Goal: Task Accomplishment & Management: Complete application form

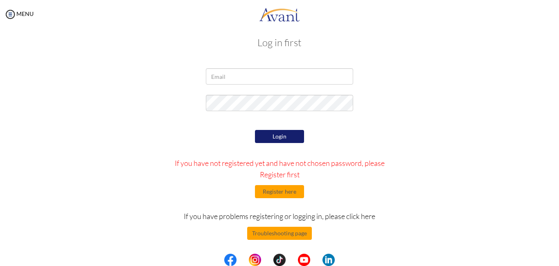
scroll to position [9, 0]
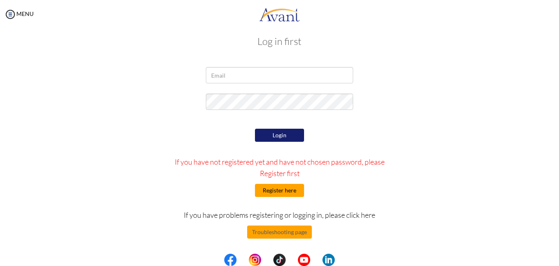
click at [281, 187] on button "Register here" at bounding box center [279, 190] width 49 height 13
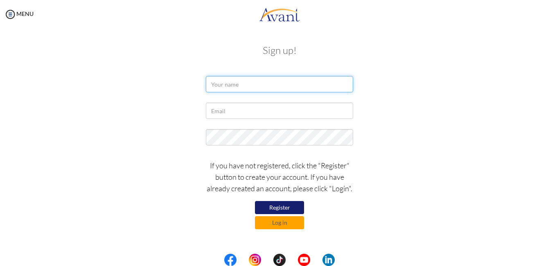
click at [236, 83] on input "text" at bounding box center [279, 84] width 147 height 16
type input "Pushpa Khadka"
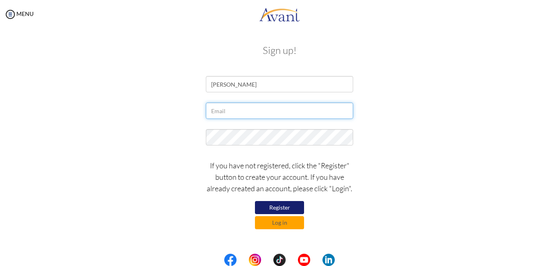
click at [243, 114] on input "text" at bounding box center [279, 111] width 147 height 16
type input "[EMAIL_ADDRESS][DOMAIN_NAME]"
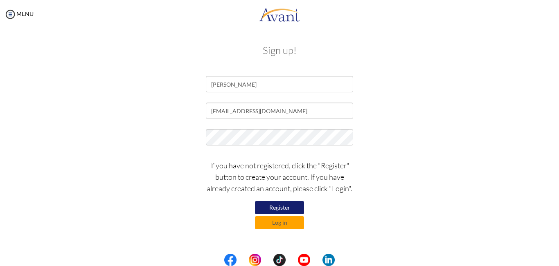
click at [276, 207] on button "Register" at bounding box center [279, 207] width 49 height 13
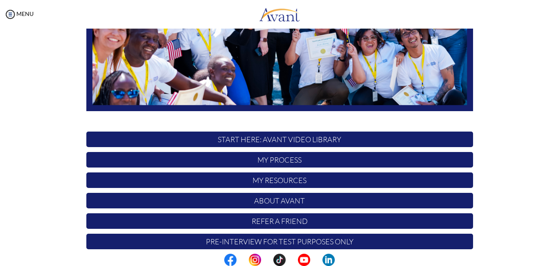
scroll to position [188, 0]
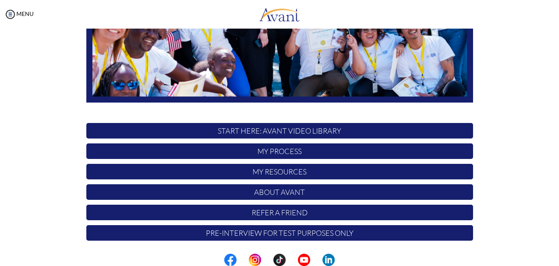
click at [264, 149] on p "My Process" at bounding box center [279, 152] width 387 height 16
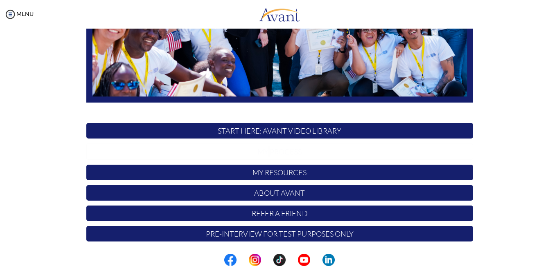
click at [264, 149] on p "My Process" at bounding box center [279, 152] width 387 height 16
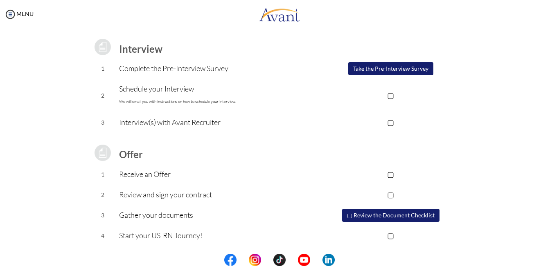
scroll to position [0, 0]
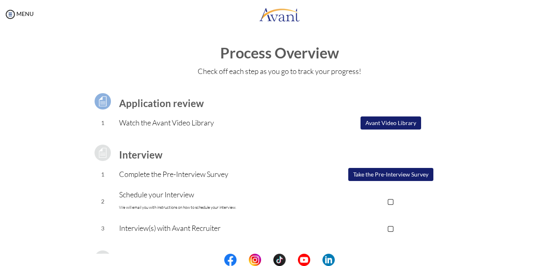
click at [379, 170] on button "Take the Pre-Interview Survey" at bounding box center [390, 174] width 85 height 13
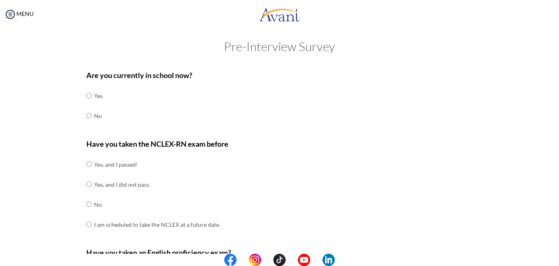
scroll to position [2, 0]
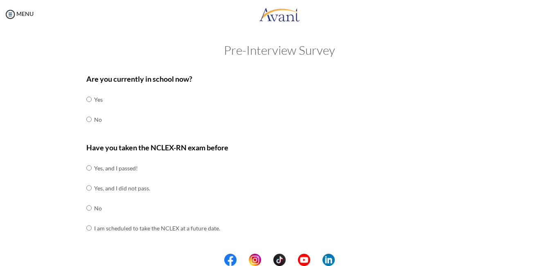
click at [87, 108] on input "radio" at bounding box center [88, 99] width 5 height 16
radio input "true"
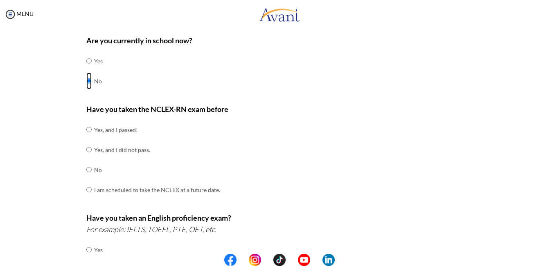
scroll to position [41, 0]
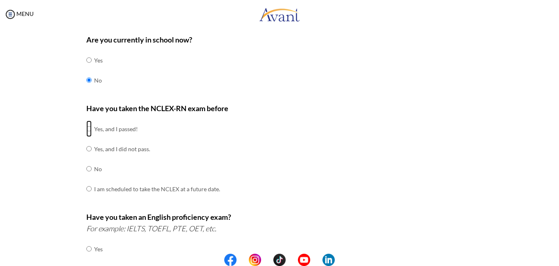
click at [86, 125] on input "radio" at bounding box center [88, 129] width 5 height 16
radio input "true"
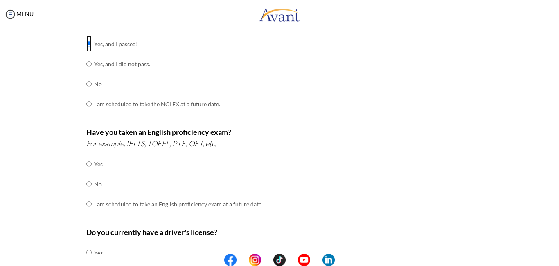
scroll to position [130, 0]
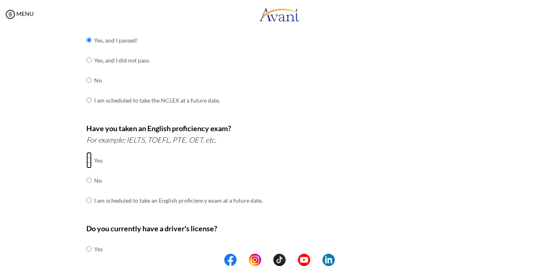
click at [86, 160] on input "radio" at bounding box center [88, 160] width 5 height 16
radio input "true"
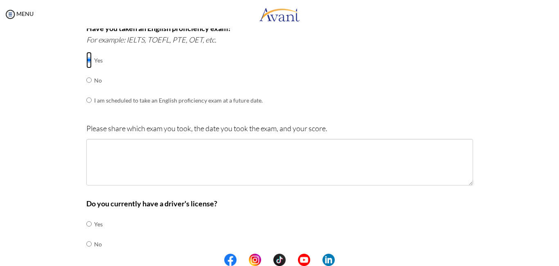
scroll to position [231, 0]
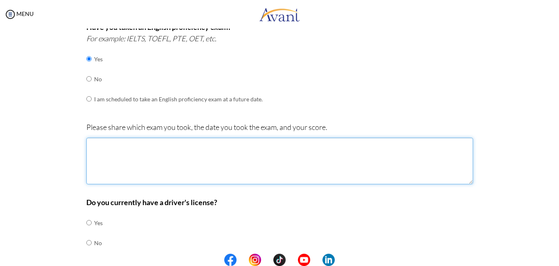
click at [149, 176] on textarea at bounding box center [279, 161] width 387 height 47
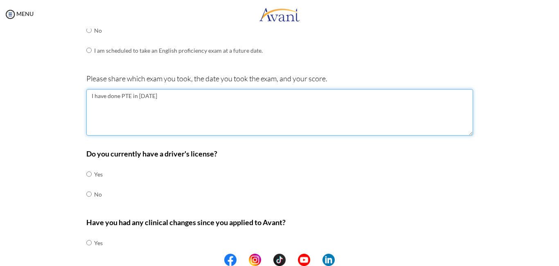
scroll to position [281, 0]
click at [134, 94] on textarea "I have done PTE in [DATE]" at bounding box center [279, 111] width 387 height 47
click at [155, 98] on textarea "I have done PTE on [DATE]" at bounding box center [279, 111] width 387 height 47
click at [150, 96] on textarea "I have done PTE on 26 Februrary 2023" at bounding box center [279, 111] width 387 height 47
click at [162, 95] on textarea "I have done PTE on 26 Februrary 2023" at bounding box center [279, 111] width 387 height 47
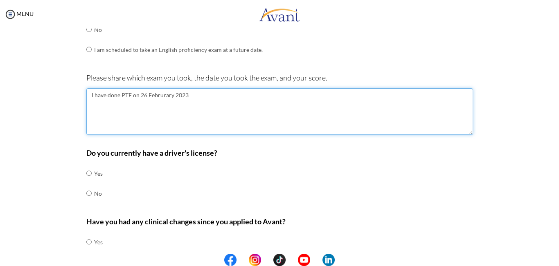
click at [162, 95] on textarea "I have done PTE on 26 Februrary 2023" at bounding box center [279, 111] width 387 height 47
click at [149, 95] on textarea "I have done PTE on 26 Februrary 2023" at bounding box center [279, 111] width 387 height 47
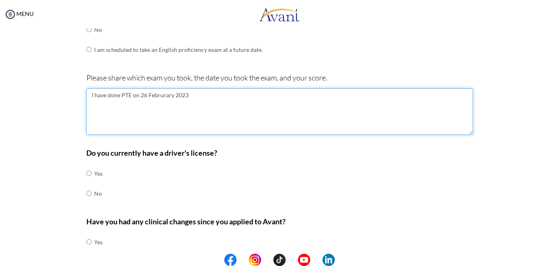
click at [149, 95] on textarea "I have done PTE on 26 Februrary 2023" at bounding box center [279, 111] width 387 height 47
click at [200, 100] on textarea "I have done PTE on 26 Februrary 2023" at bounding box center [279, 111] width 387 height 47
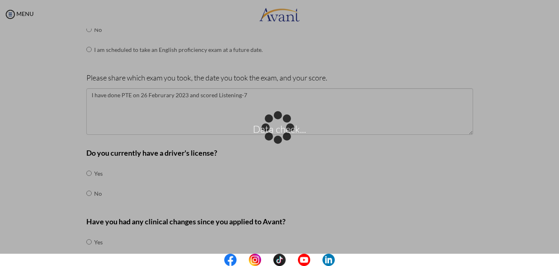
click at [285, 128] on div "Data check..." at bounding box center [279, 133] width 11 height 11
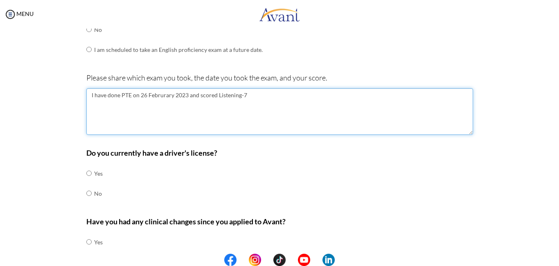
click at [244, 94] on textarea "I have done PTE on 26 Februrary 2023 and scored Listening-7" at bounding box center [279, 111] width 387 height 47
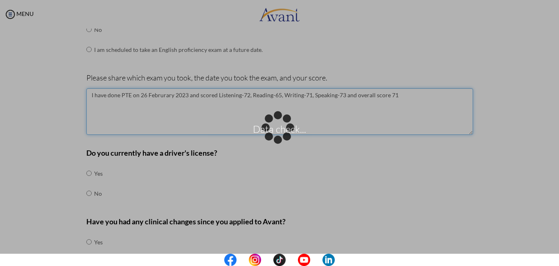
type textarea "I have done PTE on 26 Februrary 2023 and scored Listening-72, Reading-65, Writi…"
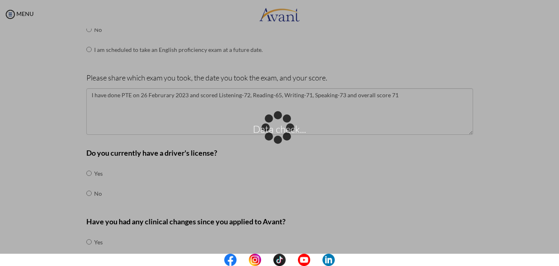
drag, startPoint x: 84, startPoint y: 94, endPoint x: 160, endPoint y: 93, distance: 75.7
click at [274, 128] on div "Data check..." at bounding box center [279, 133] width 11 height 11
click at [274, 139] on div "Data check..." at bounding box center [279, 133] width 11 height 11
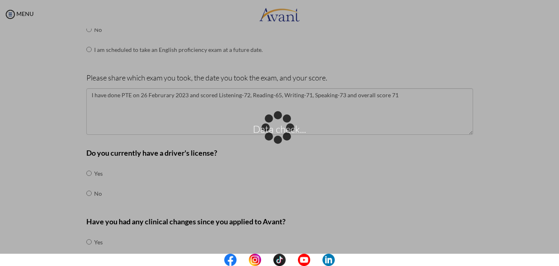
click at [274, 139] on div "Data check..." at bounding box center [279, 133] width 11 height 11
click at [285, 128] on div "Data check..." at bounding box center [279, 133] width 11 height 11
drag, startPoint x: 85, startPoint y: 95, endPoint x: 266, endPoint y: 114, distance: 182.4
click at [274, 128] on div "Data check..." at bounding box center [279, 133] width 11 height 11
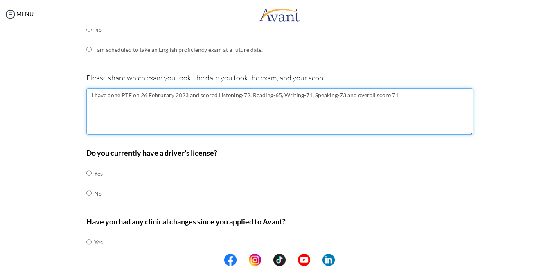
drag, startPoint x: 86, startPoint y: 95, endPoint x: 399, endPoint y: 93, distance: 312.7
click at [399, 93] on textarea "I have done PTE on 26 Februrary 2023 and scored Listening-72, Reading-65, Writi…" at bounding box center [279, 111] width 387 height 47
click at [119, 113] on textarea "I have done PTE on 26 Februrary 2023 and scored Listening-72, Reading-65, Writi…" at bounding box center [279, 111] width 387 height 47
drag, startPoint x: 87, startPoint y: 97, endPoint x: 407, endPoint y: 110, distance: 320.8
click at [407, 110] on textarea "I have done PTE on 26 Februrary 2023 and scored Listening-72, Reading-65, Writi…" at bounding box center [279, 111] width 387 height 47
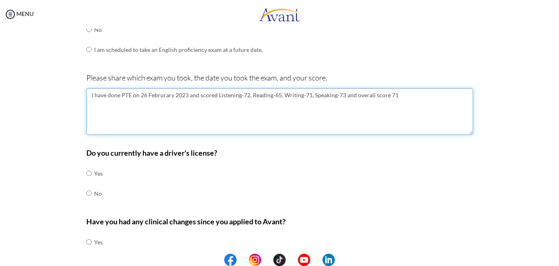
click at [200, 110] on textarea "I have done PTE on 26 Februrary 2023 and scored Listening-72, Reading-65, Writi…" at bounding box center [279, 111] width 387 height 47
drag, startPoint x: 88, startPoint y: 94, endPoint x: 412, endPoint y: 102, distance: 324.3
click at [412, 102] on textarea "I have done PTE on 26 Februrary 2023 and scored Listening-72, Reading-65, Writi…" at bounding box center [279, 111] width 387 height 47
paste textarea "I took the PTE on [DATE], and achieved the following scores: Listening – 72, Re…"
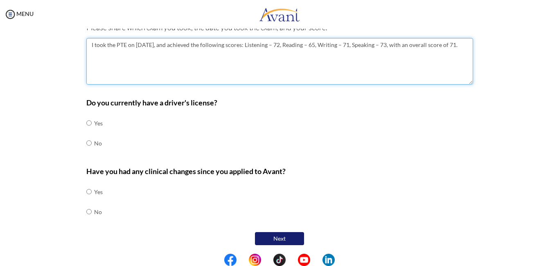
scroll to position [332, 0]
type textarea "I took the PTE on [DATE], and achieved the following scores: Listening – 72, Re…"
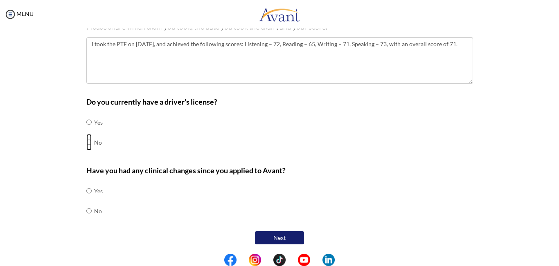
click at [86, 131] on input "radio" at bounding box center [88, 122] width 5 height 16
radio input "true"
click at [86, 199] on input "radio" at bounding box center [88, 191] width 5 height 16
radio input "true"
click at [279, 236] on button "Next" at bounding box center [279, 238] width 49 height 13
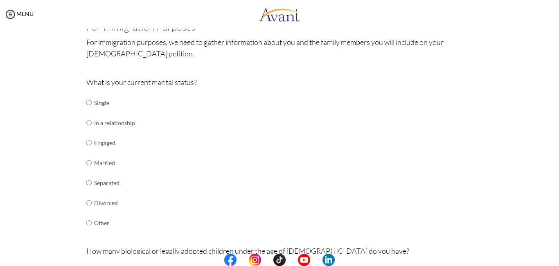
scroll to position [58, 0]
click at [86, 110] on input "radio" at bounding box center [88, 102] width 5 height 16
radio input "true"
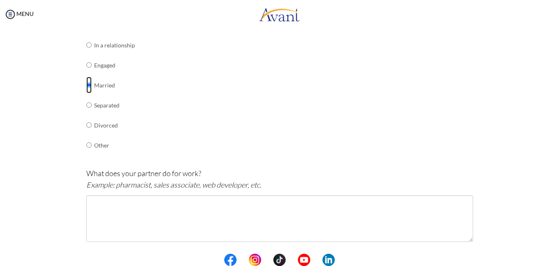
scroll to position [135, 0]
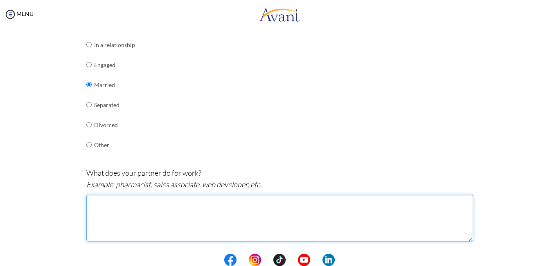
click at [123, 217] on textarea at bounding box center [279, 218] width 387 height 47
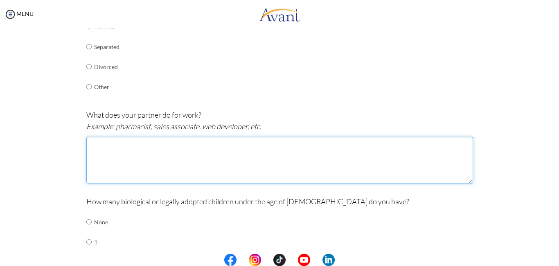
scroll to position [194, 0]
type textarea "h"
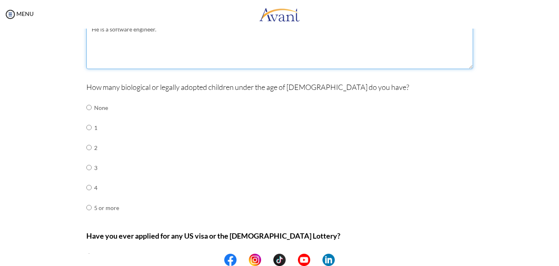
scroll to position [309, 0]
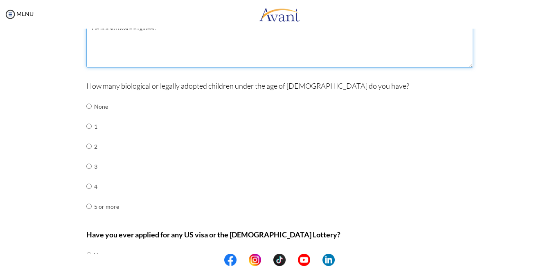
type textarea "He is a software engineer."
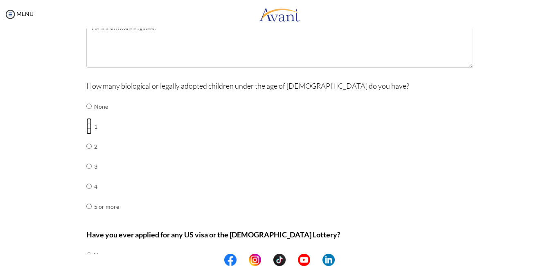
click at [86, 115] on input "radio" at bounding box center [88, 106] width 5 height 16
radio input "true"
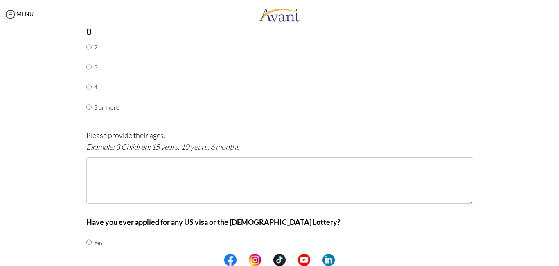
scroll to position [409, 0]
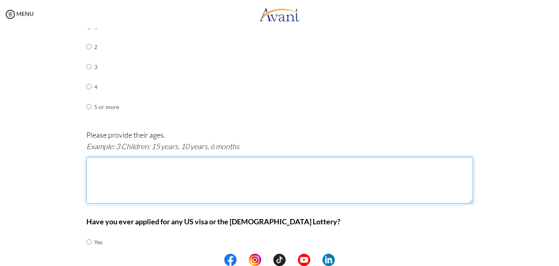
click at [124, 186] on textarea at bounding box center [279, 180] width 387 height 47
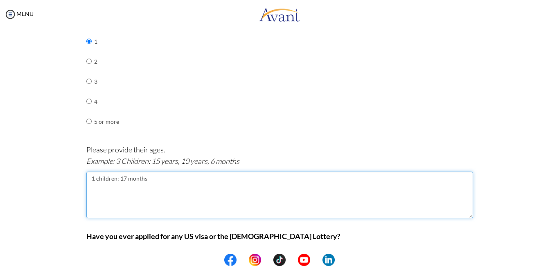
scroll to position [395, 0]
drag, startPoint x: 86, startPoint y: 177, endPoint x: 161, endPoint y: 173, distance: 75.4
click at [161, 173] on textarea "1 children: 17 months" at bounding box center [279, 194] width 387 height 47
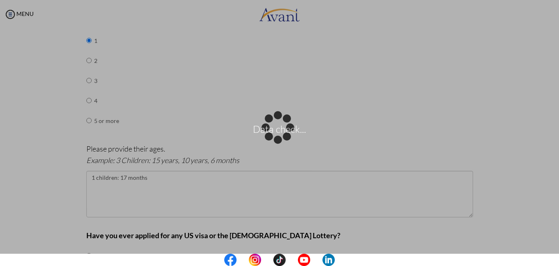
click at [274, 139] on div "Data check..." at bounding box center [279, 133] width 11 height 11
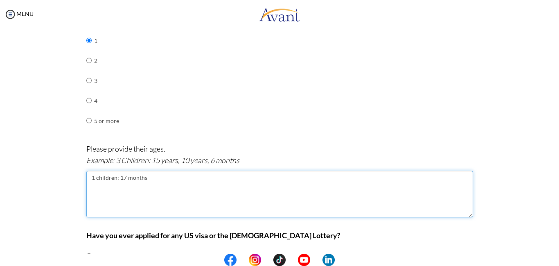
click at [113, 179] on textarea "1 children: 17 months" at bounding box center [279, 194] width 387 height 47
click at [139, 179] on textarea "1 child: 17 months" at bounding box center [279, 194] width 387 height 47
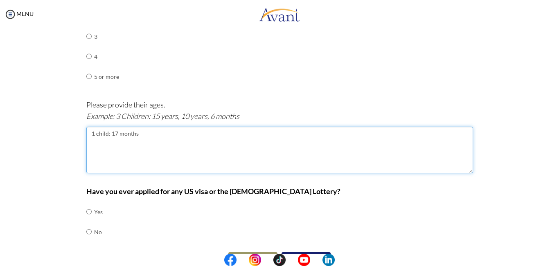
scroll to position [461, 0]
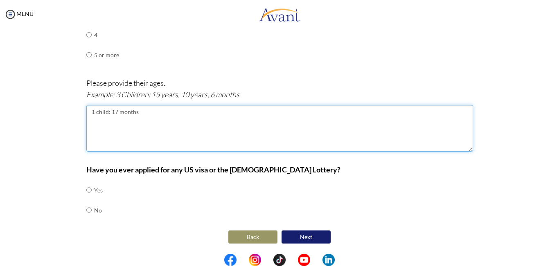
type textarea "1 child: 17 months"
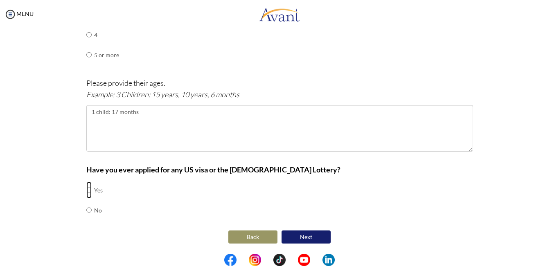
click at [86, 193] on input "radio" at bounding box center [88, 190] width 5 height 16
radio input "true"
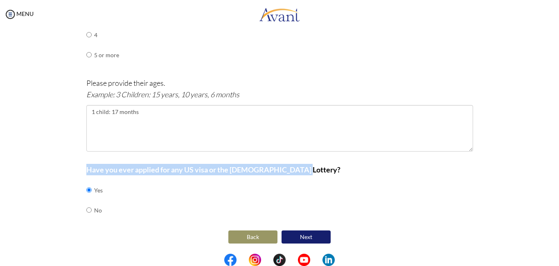
drag, startPoint x: 81, startPoint y: 168, endPoint x: 306, endPoint y: 169, distance: 224.7
copy b "Have you ever applied for any US visa or the [DEMOGRAPHIC_DATA] Lottery?"
click at [308, 235] on button "Next" at bounding box center [306, 237] width 49 height 13
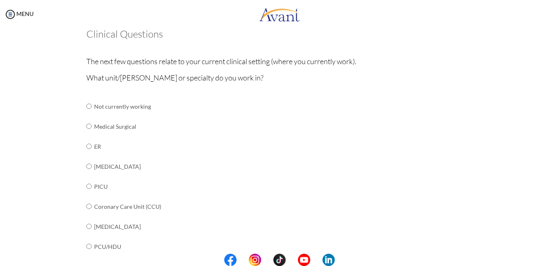
scroll to position [54, 0]
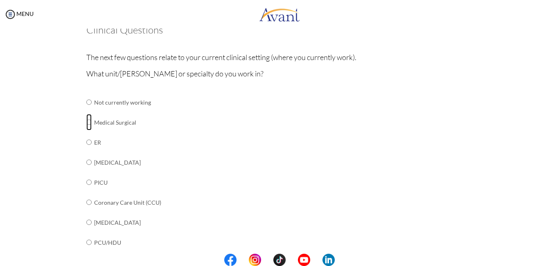
click at [88, 111] on input "radio" at bounding box center [88, 102] width 5 height 16
radio input "true"
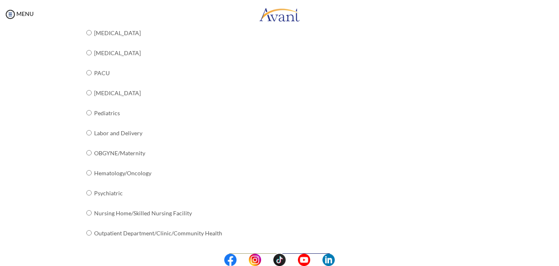
scroll to position [327, 0]
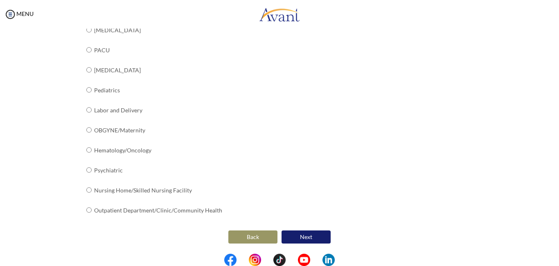
click at [293, 238] on button "Next" at bounding box center [306, 237] width 49 height 13
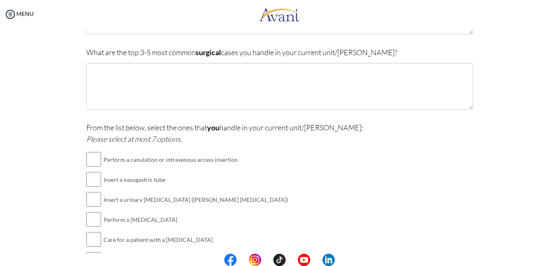
scroll to position [224, 0]
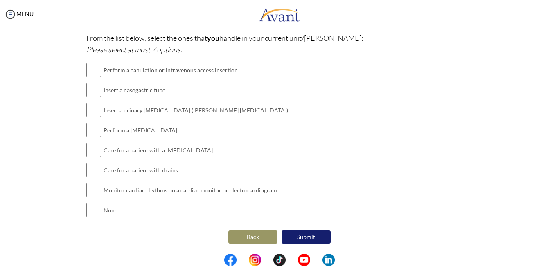
click at [252, 237] on button "Back" at bounding box center [252, 237] width 49 height 13
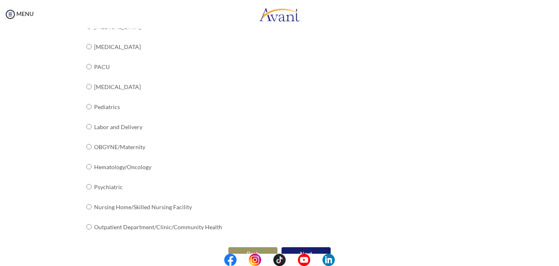
scroll to position [327, 0]
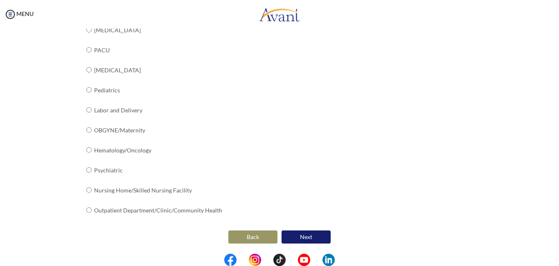
click at [301, 232] on button "Next" at bounding box center [306, 237] width 49 height 13
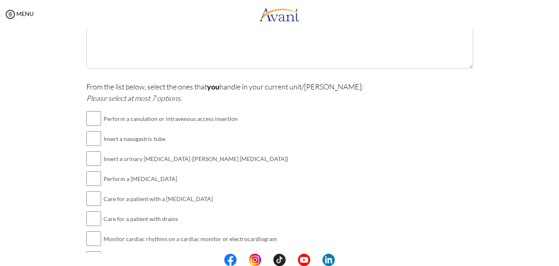
scroll to position [176, 0]
click at [94, 120] on input "checkbox" at bounding box center [93, 118] width 15 height 16
checkbox input "true"
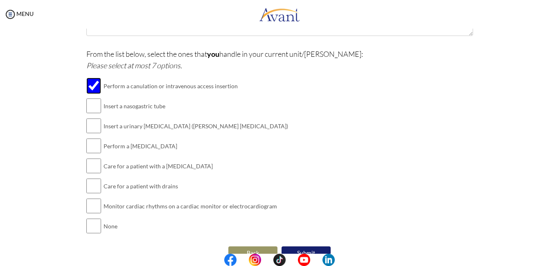
scroll to position [204, 0]
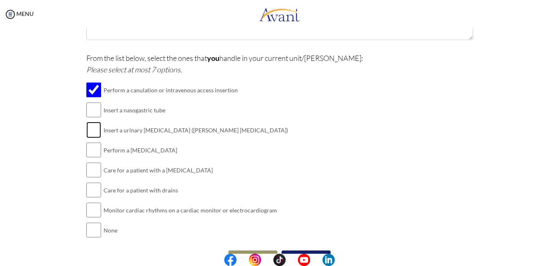
click at [90, 131] on input "checkbox" at bounding box center [93, 130] width 15 height 16
checkbox input "true"
click at [89, 152] on input "checkbox" at bounding box center [93, 150] width 15 height 16
checkbox input "true"
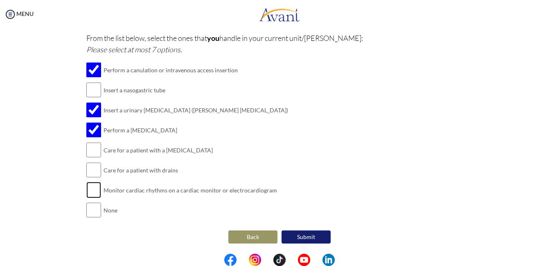
click at [92, 194] on input "checkbox" at bounding box center [93, 190] width 15 height 16
checkbox input "true"
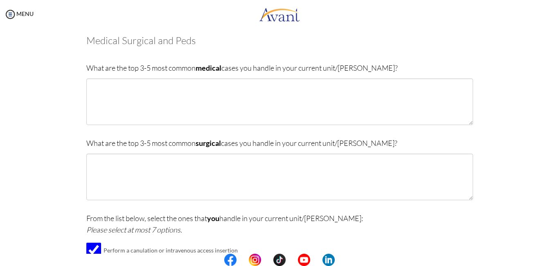
scroll to position [41, 0]
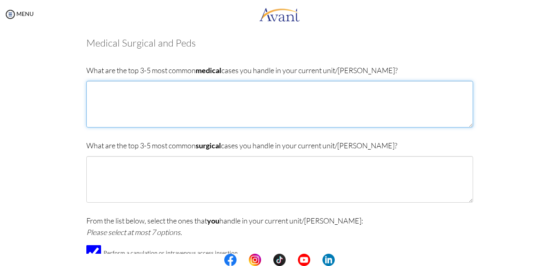
click at [145, 89] on textarea at bounding box center [279, 104] width 387 height 47
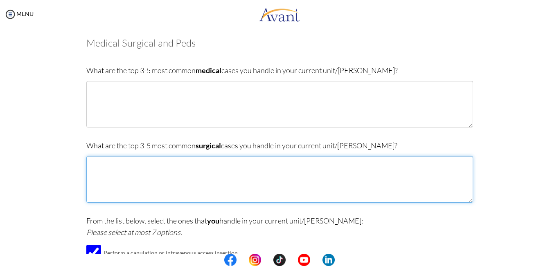
click at [224, 167] on textarea at bounding box center [279, 179] width 387 height 47
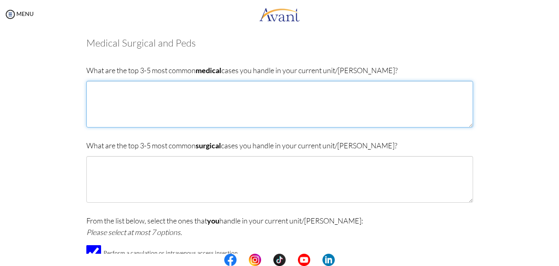
click at [236, 100] on textarea at bounding box center [279, 104] width 387 height 47
click at [214, 96] on textarea at bounding box center [279, 104] width 387 height 47
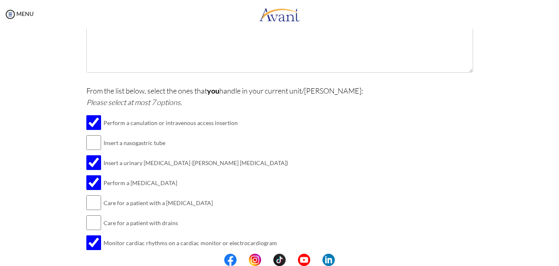
scroll to position [172, 0]
click at [93, 141] on input "checkbox" at bounding box center [93, 142] width 15 height 16
checkbox input "true"
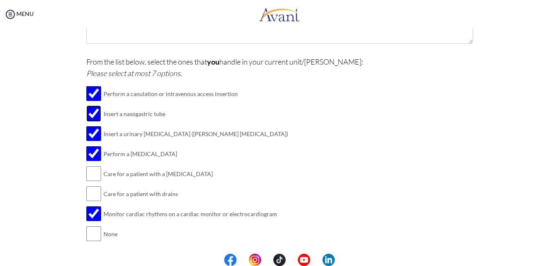
scroll to position [202, 0]
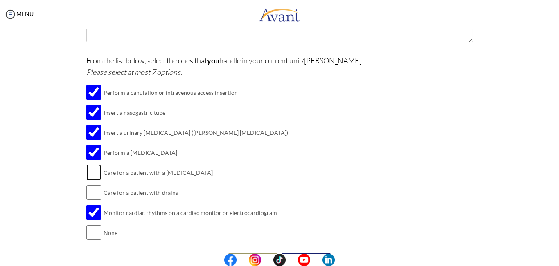
click at [90, 173] on input "checkbox" at bounding box center [93, 173] width 15 height 16
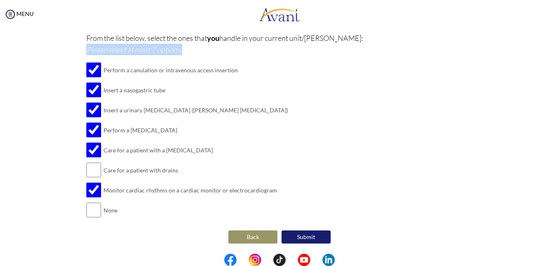
drag, startPoint x: 81, startPoint y: 48, endPoint x: 188, endPoint y: 46, distance: 107.3
click at [188, 46] on div "Are you currently in school now? Yes No Have you taken the NCLEX-RN exam before…" at bounding box center [279, 46] width 399 height 400
copy icon "Please select at most 7 options."
click at [96, 153] on input "checkbox" at bounding box center [93, 150] width 15 height 16
checkbox input "false"
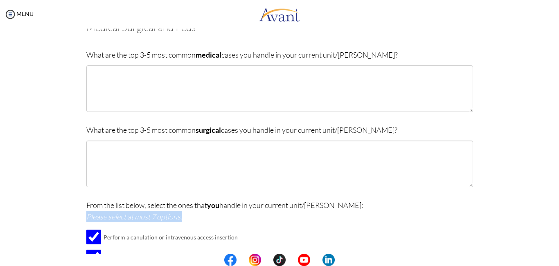
scroll to position [0, 0]
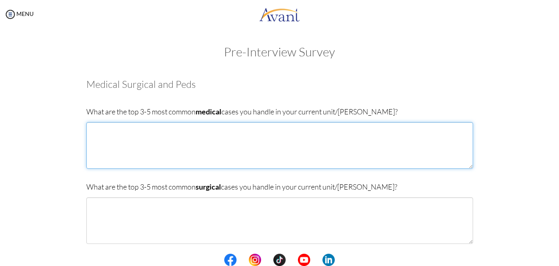
click at [98, 152] on textarea at bounding box center [279, 145] width 387 height 47
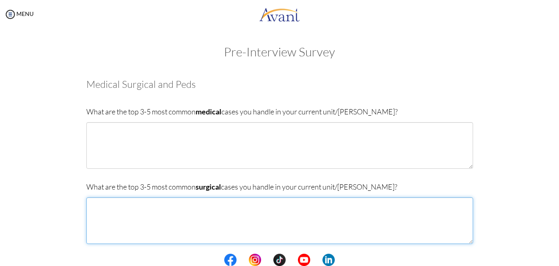
click at [114, 214] on textarea at bounding box center [279, 221] width 387 height 47
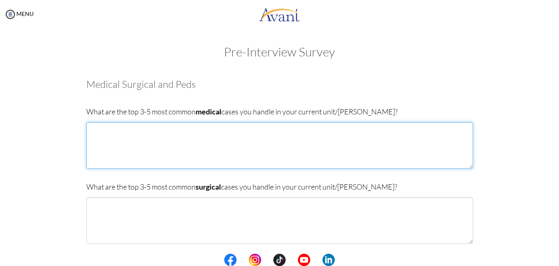
click at [125, 145] on textarea at bounding box center [279, 145] width 387 height 47
click at [117, 142] on textarea at bounding box center [279, 145] width 387 height 47
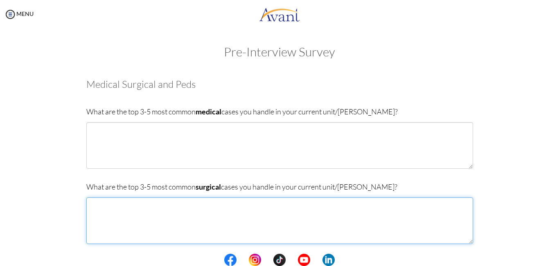
click at [173, 199] on textarea at bounding box center [279, 221] width 387 height 47
click at [106, 206] on textarea "Cholelitiasis" at bounding box center [279, 221] width 387 height 47
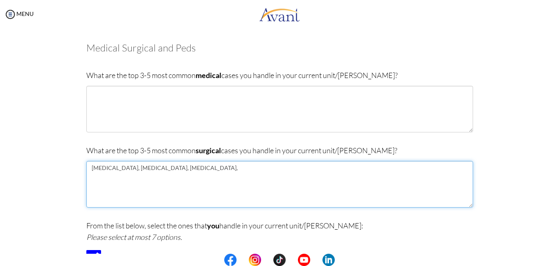
scroll to position [36, 0]
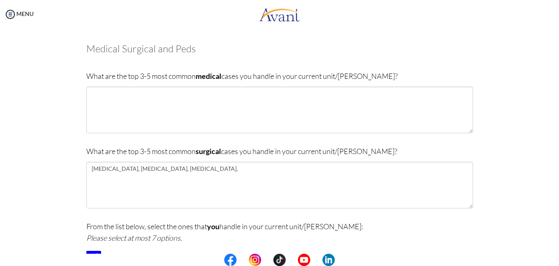
click at [224, 172] on body "Maintenance break. Please come back in 2 hours. MENU My Status What is the next…" at bounding box center [279, 133] width 559 height 266
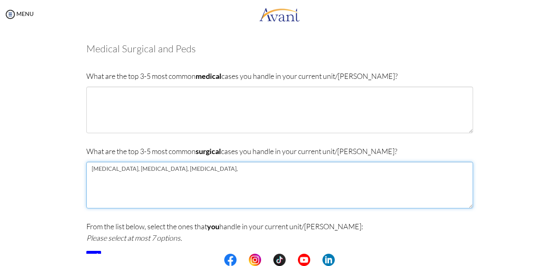
click at [181, 167] on textarea "[MEDICAL_DATA], [MEDICAL_DATA], [MEDICAL_DATA]," at bounding box center [279, 185] width 387 height 47
type textarea "[MEDICAL_DATA], [MEDICAL_DATA], [MEDICAL_DATA], [MEDICAL_DATA]"
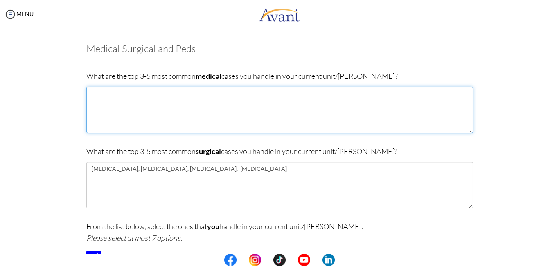
click at [165, 98] on textarea at bounding box center [279, 110] width 387 height 47
drag, startPoint x: 210, startPoint y: 93, endPoint x: 201, endPoint y: 108, distance: 17.3
click at [201, 108] on textarea "[MEDICAL_DATA], [MEDICAL_DATA], [MEDICAL_DATA] Melitius," at bounding box center [279, 110] width 387 height 47
click at [239, 100] on textarea "[MEDICAL_DATA], [MEDICAL_DATA], [MEDICAL_DATA] Melitius," at bounding box center [279, 110] width 387 height 47
click at [215, 94] on textarea "[MEDICAL_DATA], [MEDICAL_DATA], [MEDICAL_DATA] Melitius, [MEDICAL_DATA]" at bounding box center [279, 110] width 387 height 47
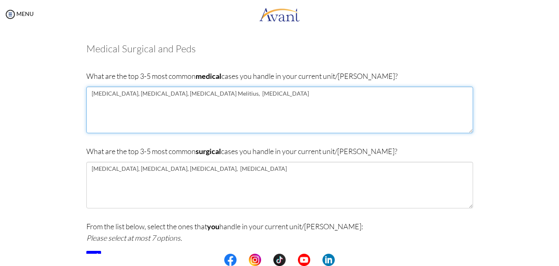
click at [215, 94] on textarea "[MEDICAL_DATA], [MEDICAL_DATA], [MEDICAL_DATA] Melitius, [MEDICAL_DATA]" at bounding box center [279, 110] width 387 height 47
click at [270, 94] on textarea "[MEDICAL_DATA], [MEDICAL_DATA], [MEDICAL_DATA] Melitius, [MEDICAL_DATA]" at bounding box center [279, 110] width 387 height 47
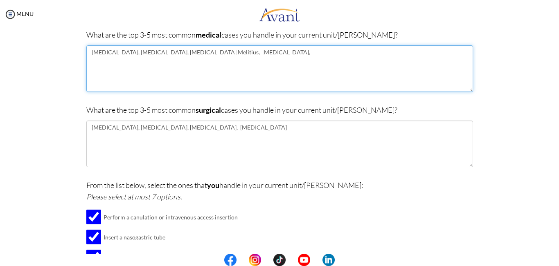
scroll to position [77, 0]
type textarea "[MEDICAL_DATA], [MEDICAL_DATA], [MEDICAL_DATA] Melitius, [MEDICAL_DATA],"
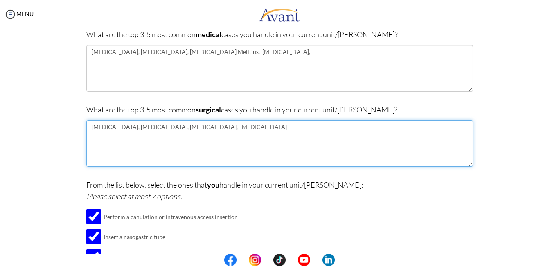
click at [262, 131] on textarea "[MEDICAL_DATA], [MEDICAL_DATA], [MEDICAL_DATA], [MEDICAL_DATA]" at bounding box center [279, 143] width 387 height 47
click at [357, 140] on textarea "[MEDICAL_DATA], [MEDICAL_DATA], [MEDICAL_DATA], [MEDICAL_DATA], [MEDICAL_DATA]" at bounding box center [279, 143] width 387 height 47
type textarea "[MEDICAL_DATA], [MEDICAL_DATA], [MEDICAL_DATA], [MEDICAL_DATA], [MEDICAL_DATA]"
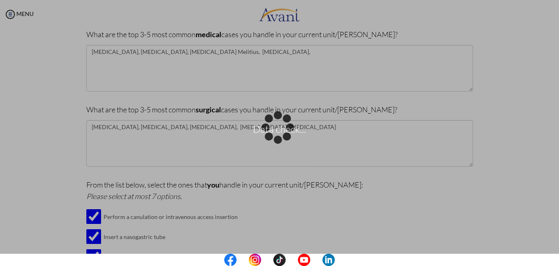
click at [274, 128] on div "Data check..." at bounding box center [279, 133] width 11 height 11
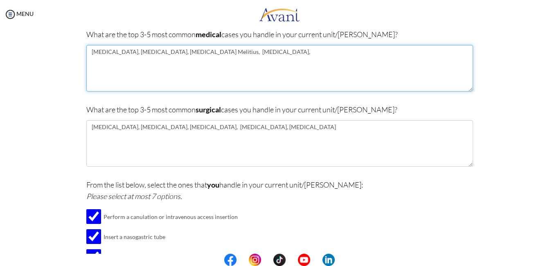
click at [267, 55] on textarea "[MEDICAL_DATA], [MEDICAL_DATA], [MEDICAL_DATA] Melitius, [MEDICAL_DATA]," at bounding box center [279, 68] width 387 height 47
type textarea "[MEDICAL_DATA], [MEDICAL_DATA], [MEDICAL_DATA] Melitius, [MEDICAL_DATA], Chroni…"
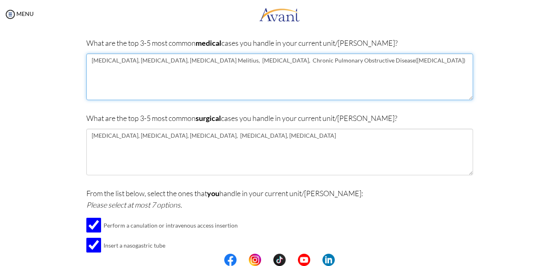
scroll to position [68, 0]
